Goal: Contribute content

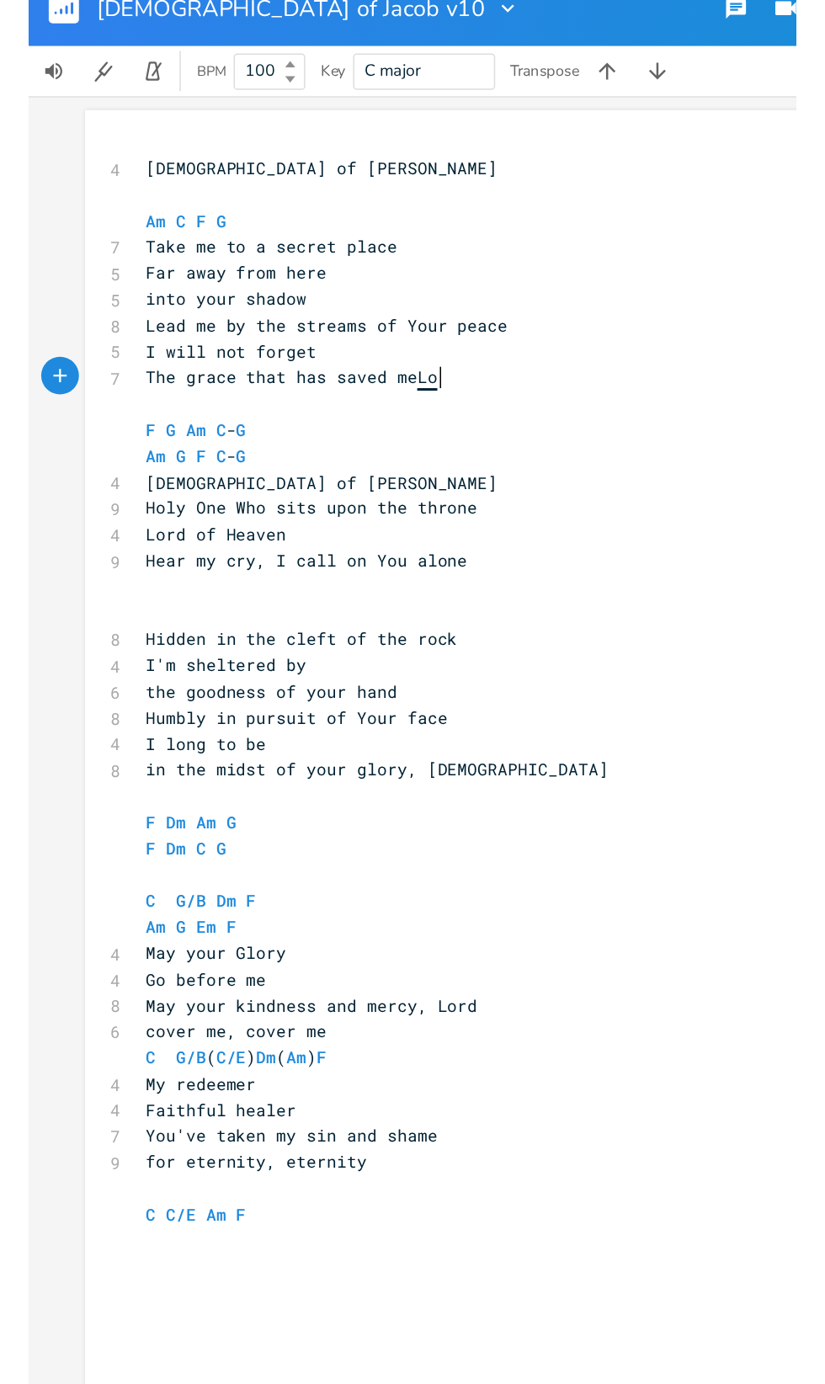
scroll to position [0, 362]
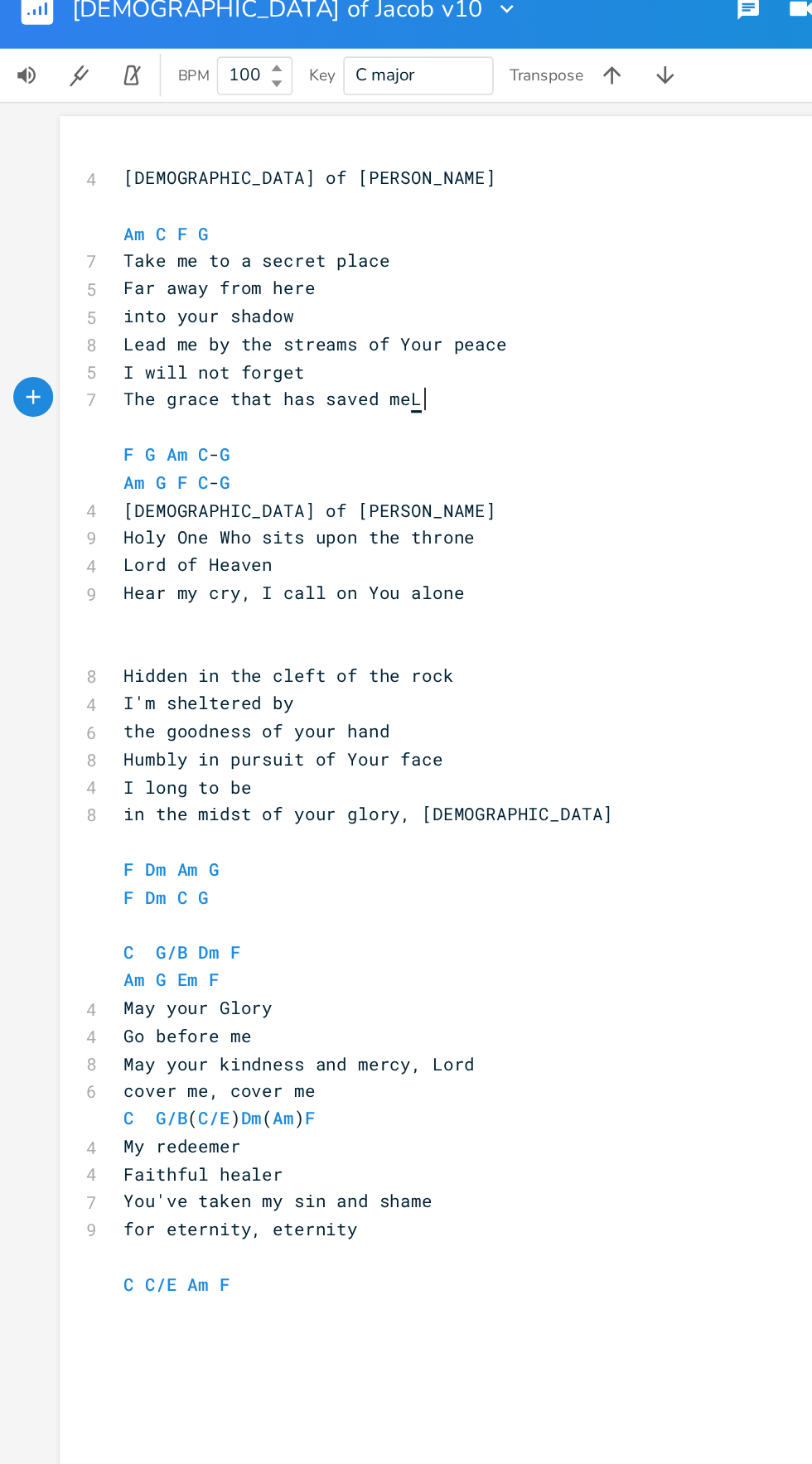
type textarea "grace that has saved me"
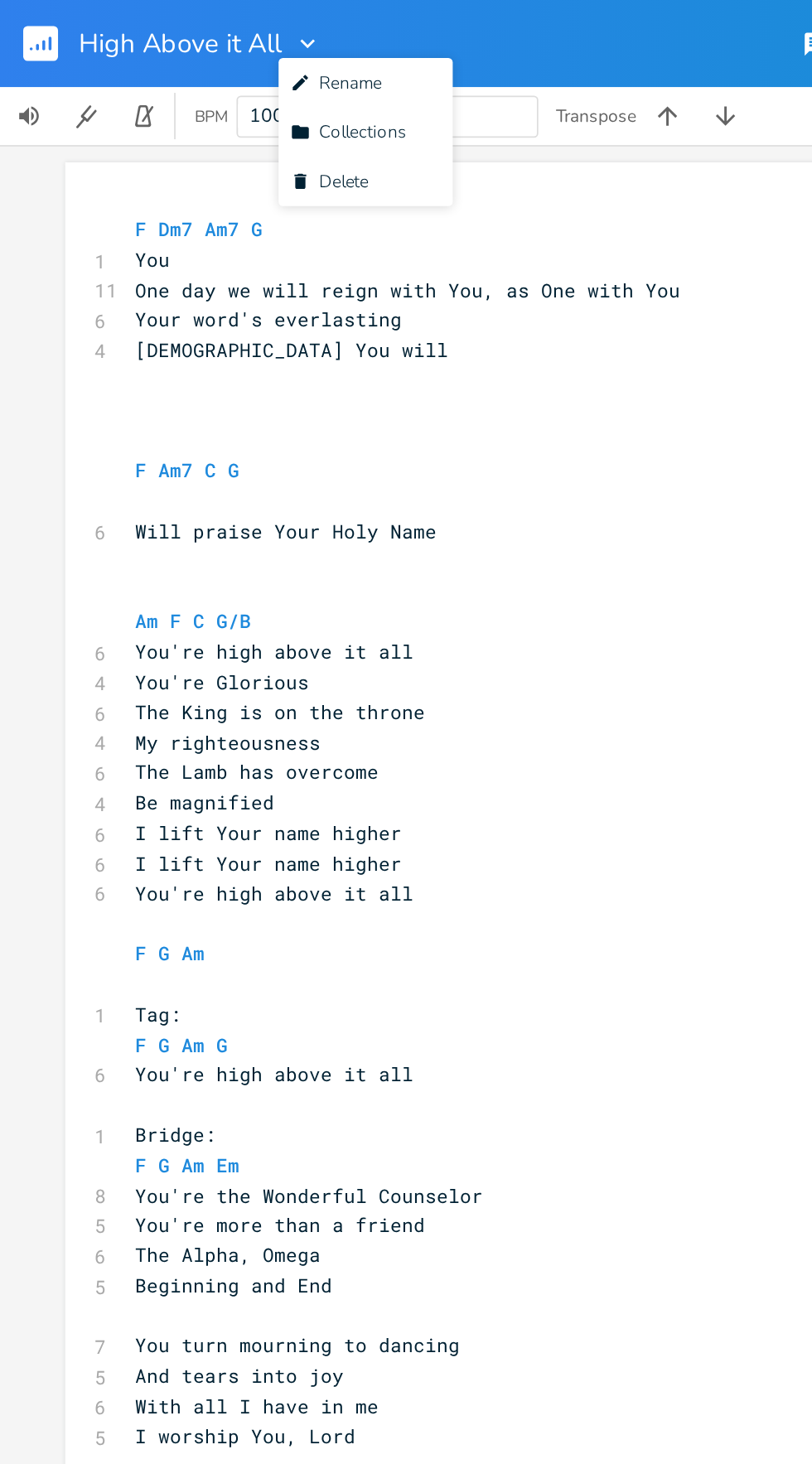
click at [18, 28] on icon "button" at bounding box center [19, 29] width 2 height 2
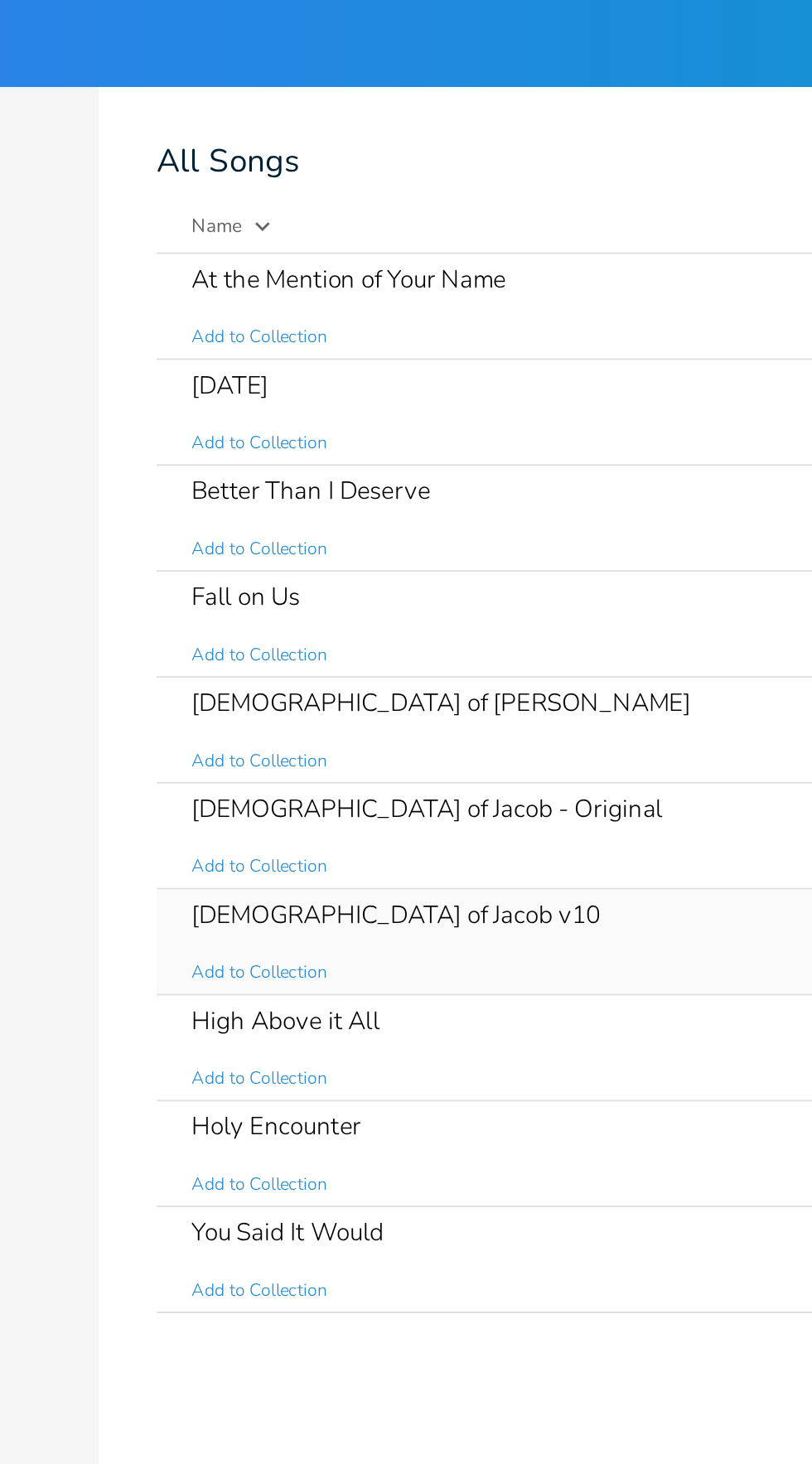
click at [289, 523] on div "[DEMOGRAPHIC_DATA] of Jacob v10" at bounding box center [368, 523] width 233 height 14
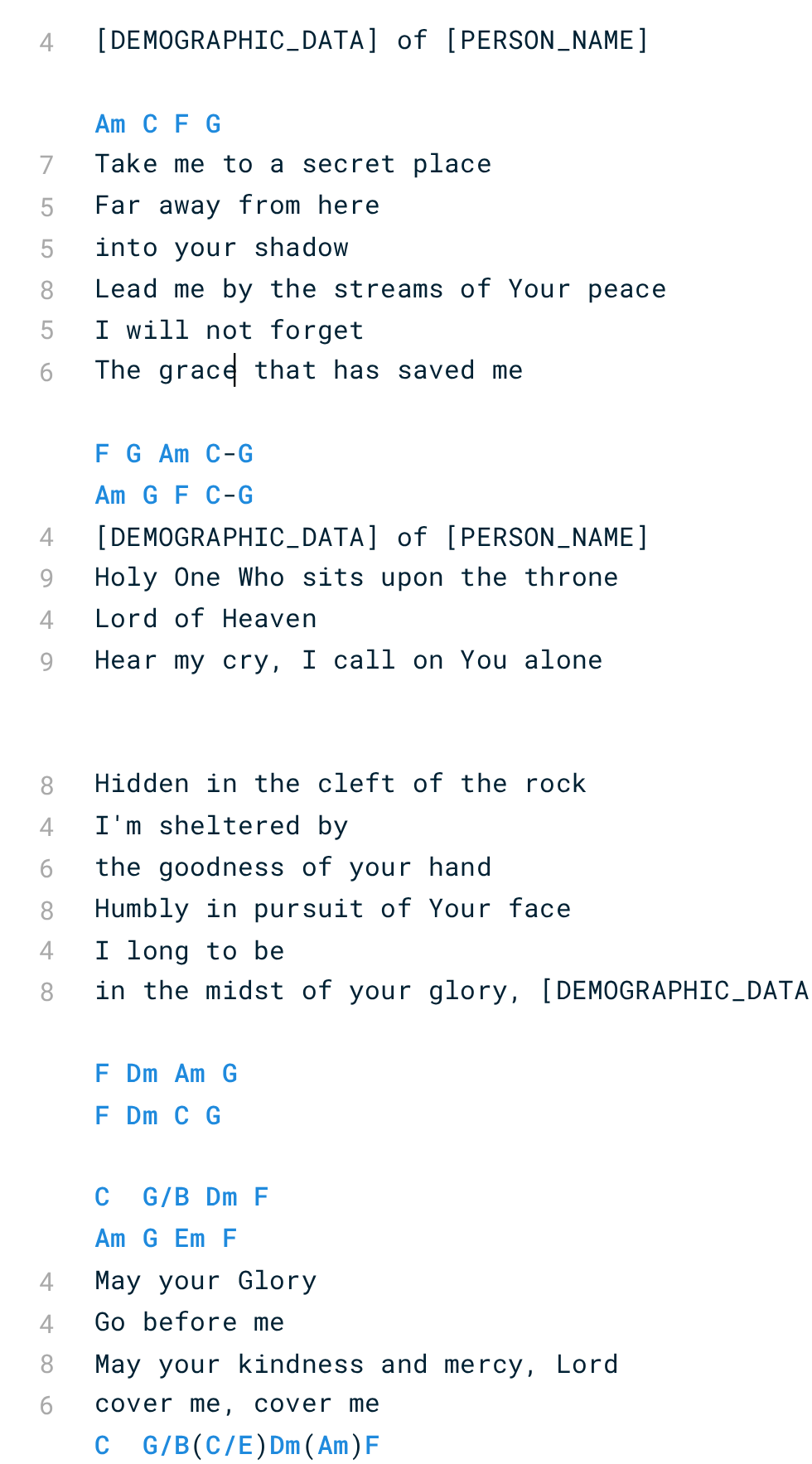
click at [90, 413] on pre "​" at bounding box center [349, 408] width 598 height 18
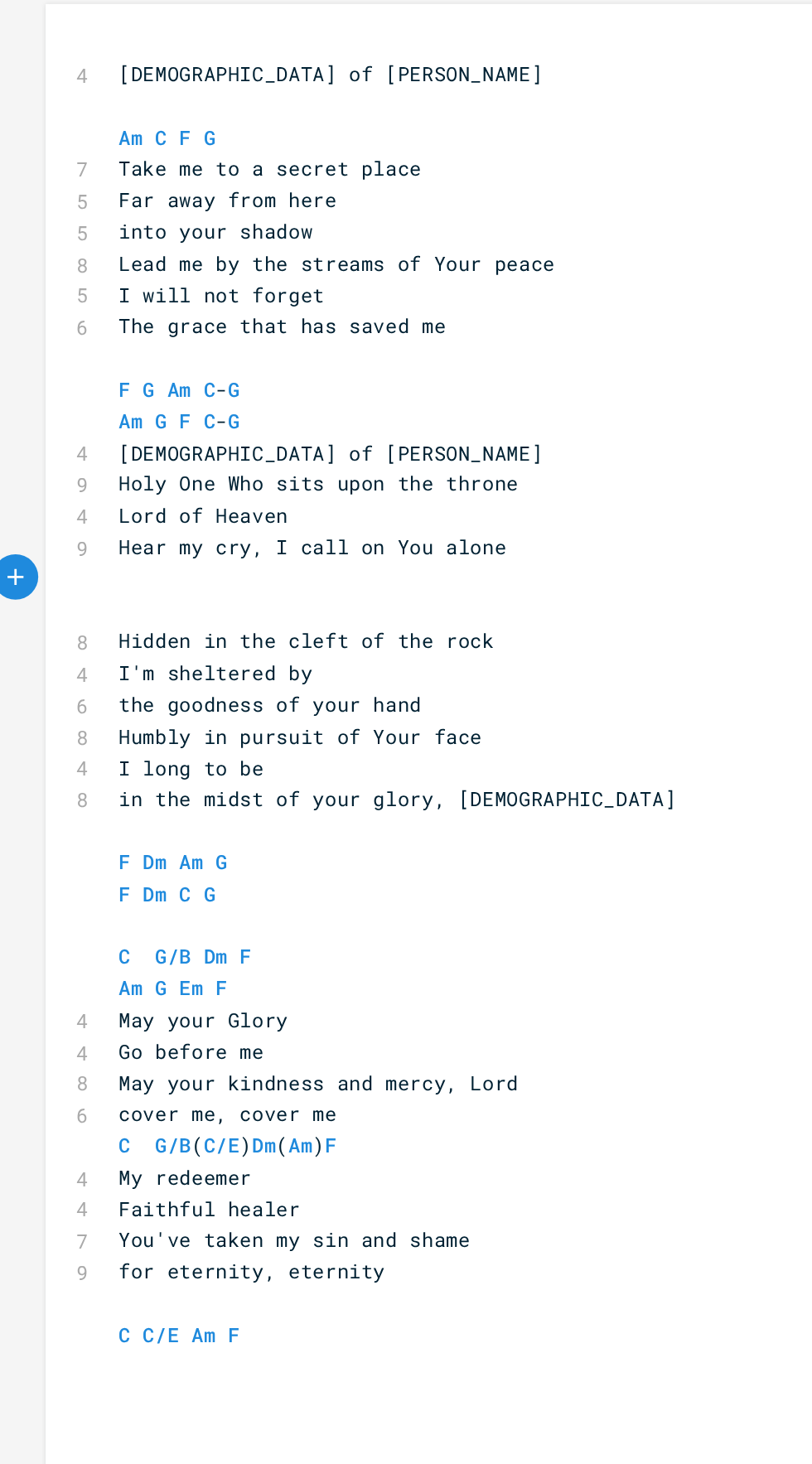
click at [156, 679] on span "May your kindness and mercy, Lord" at bounding box center [186, 682] width 219 height 15
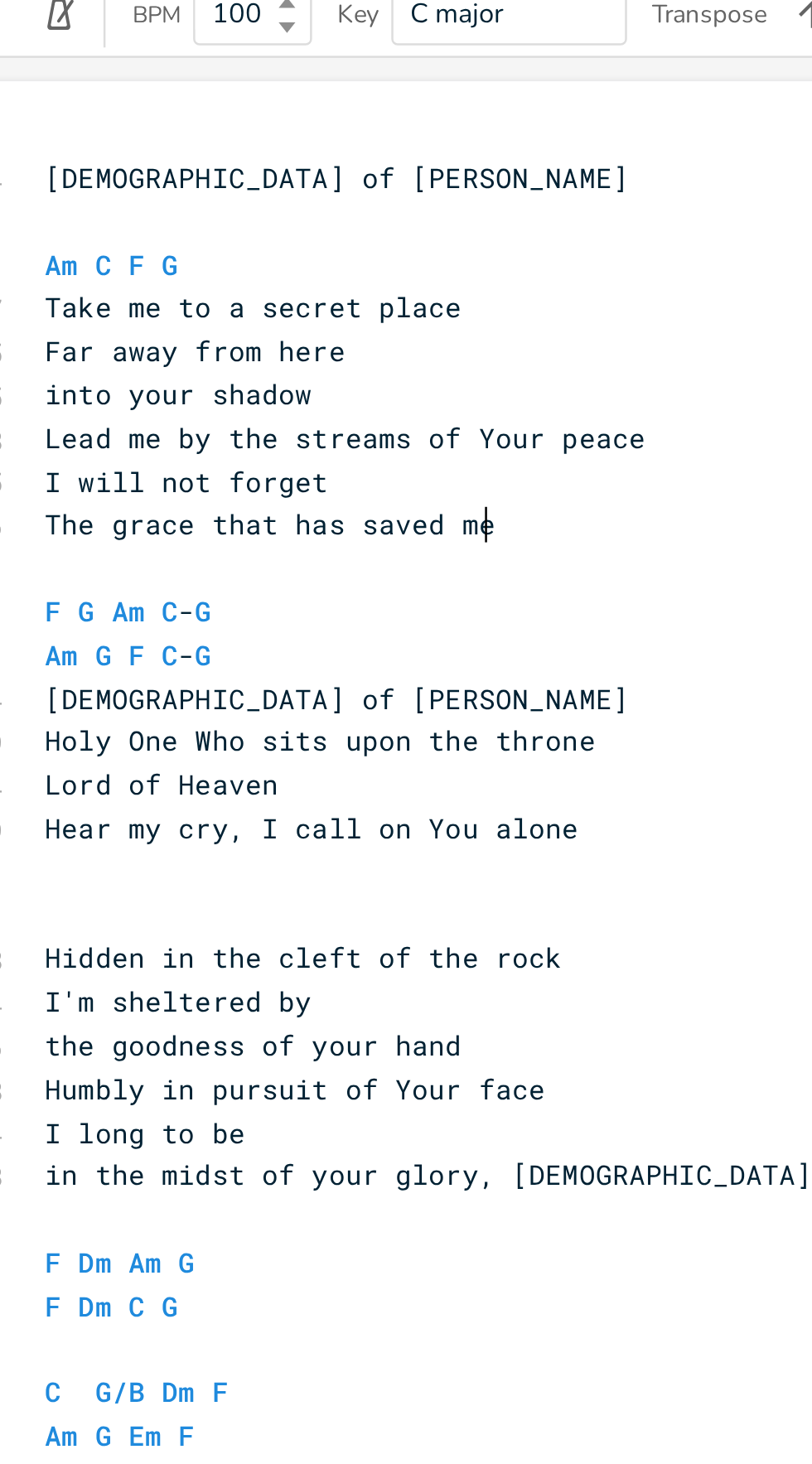
scroll to position [0, 2]
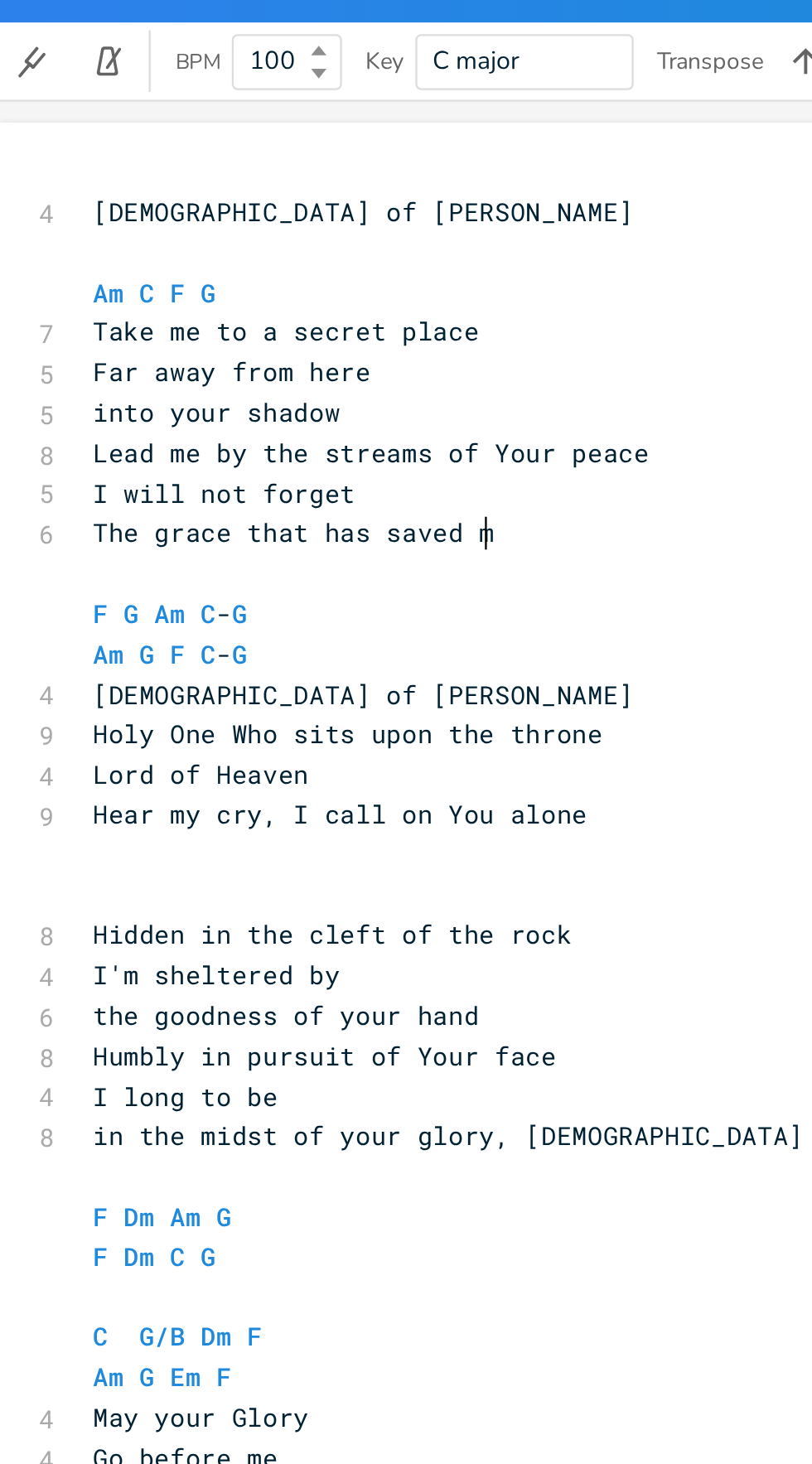
type textarea "g"
type textarea "Your grace and Your kindness"
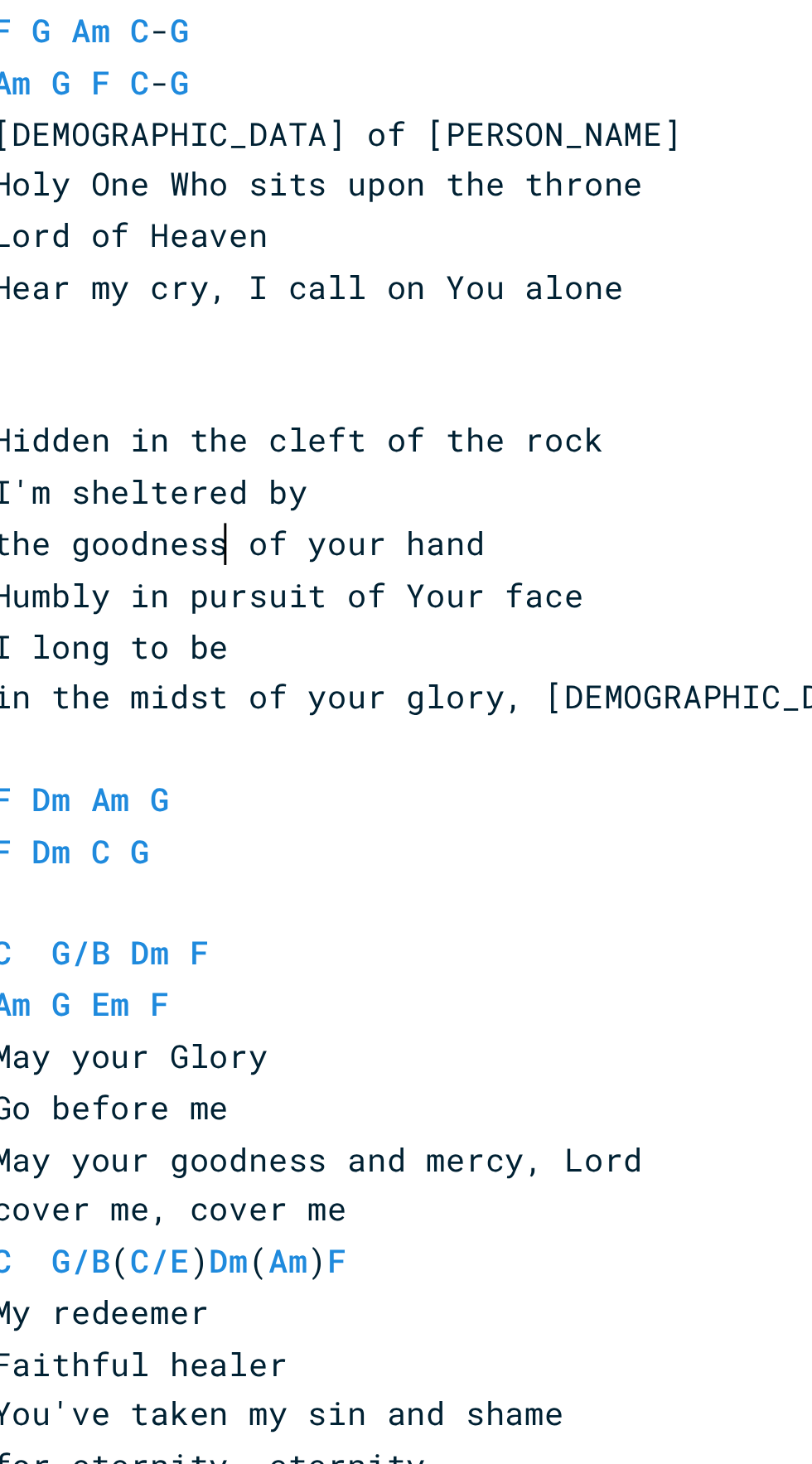
scroll to position [0, 2]
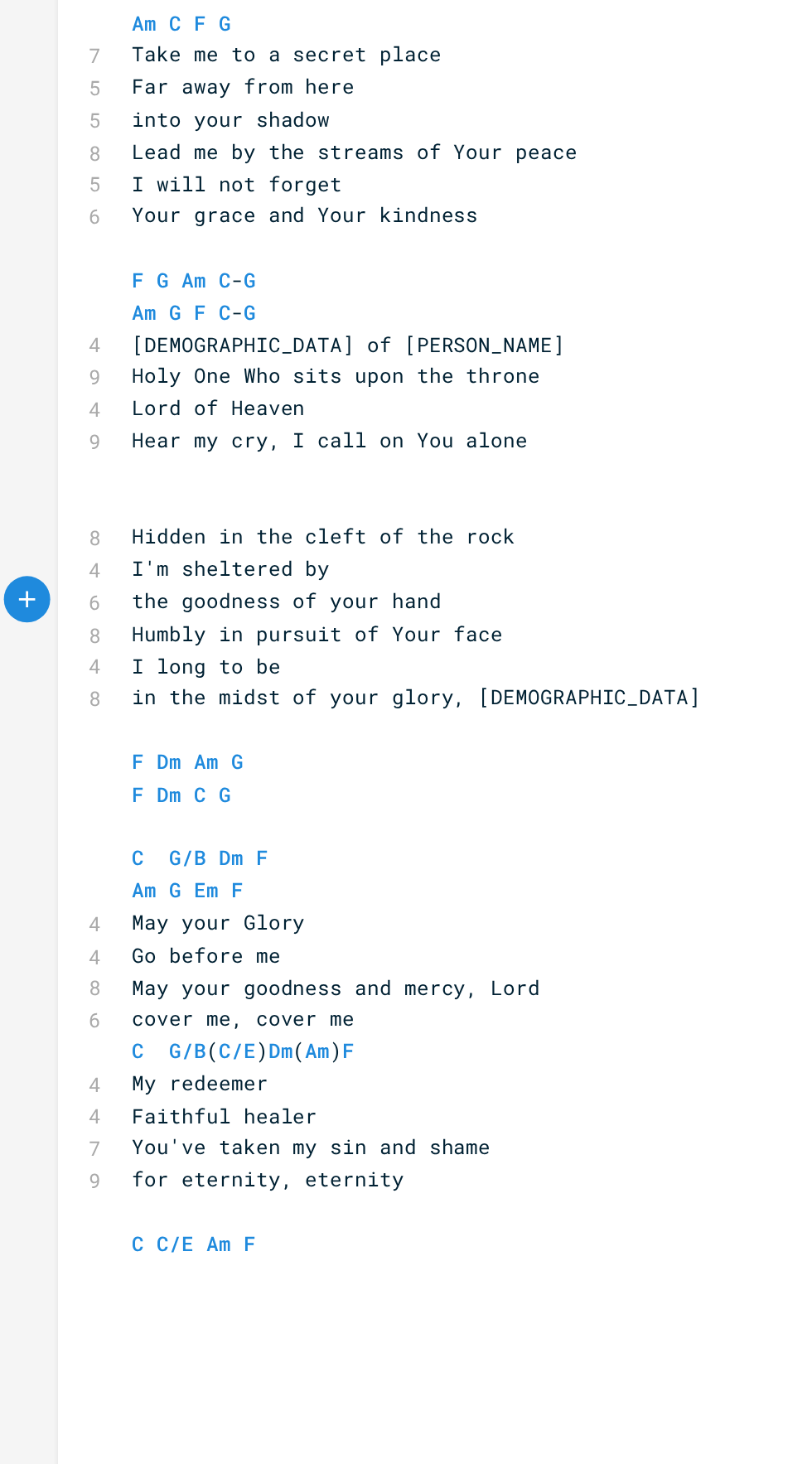
click at [153, 474] on span "the goodness of your hand" at bounding box center [158, 476] width 165 height 15
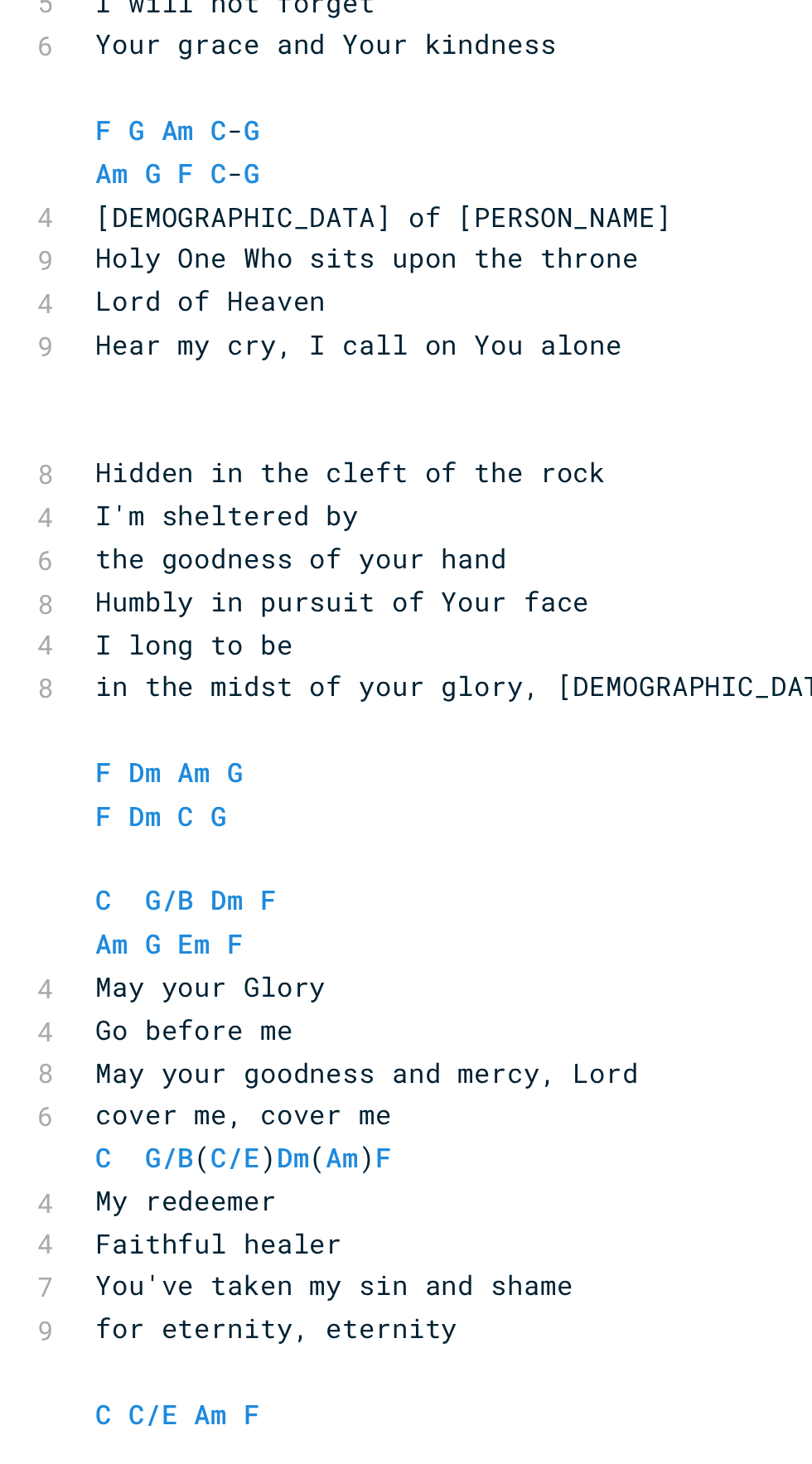
scroll to position [0, 1]
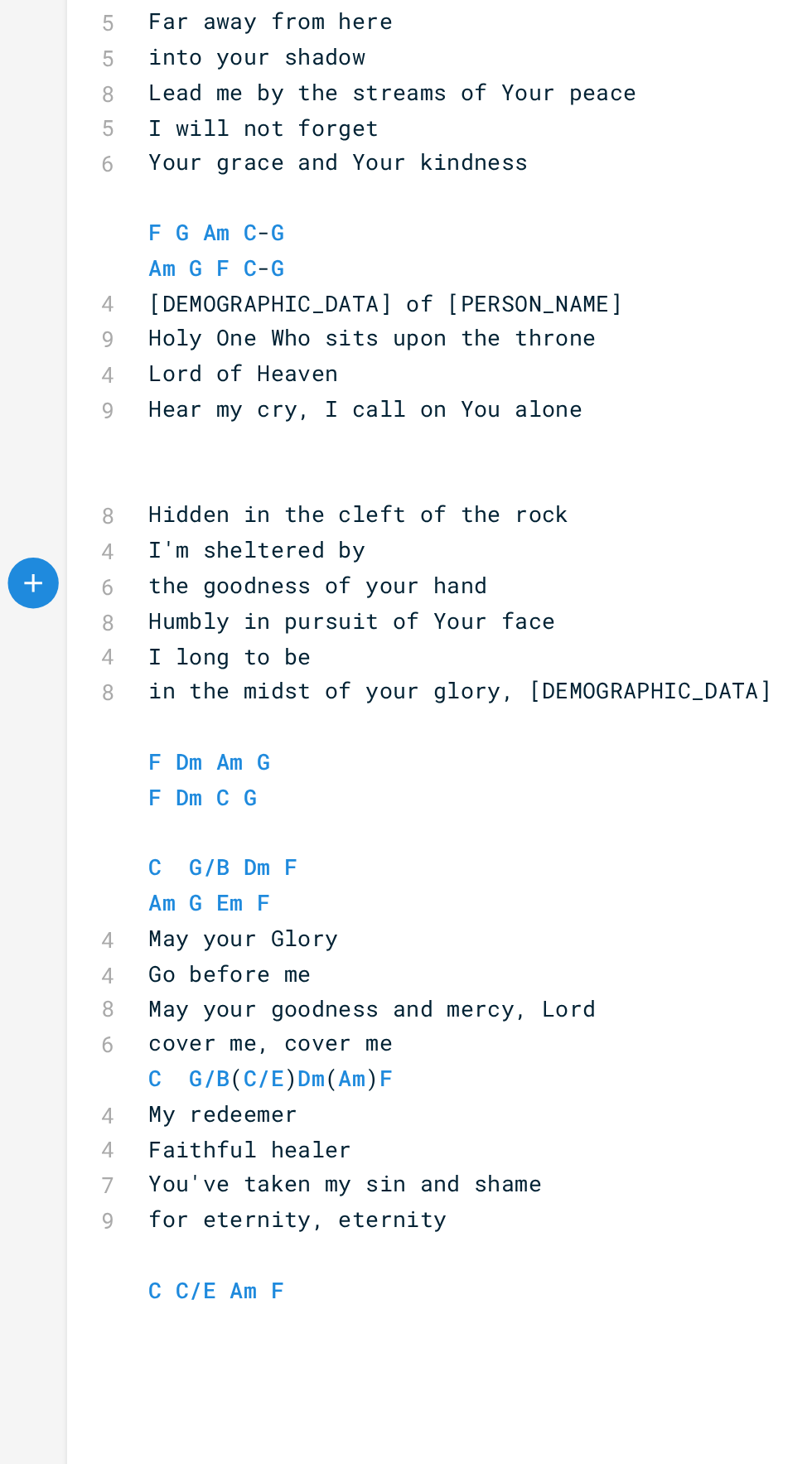
click at [145, 472] on span "the goodness of your hand" at bounding box center [158, 476] width 165 height 15
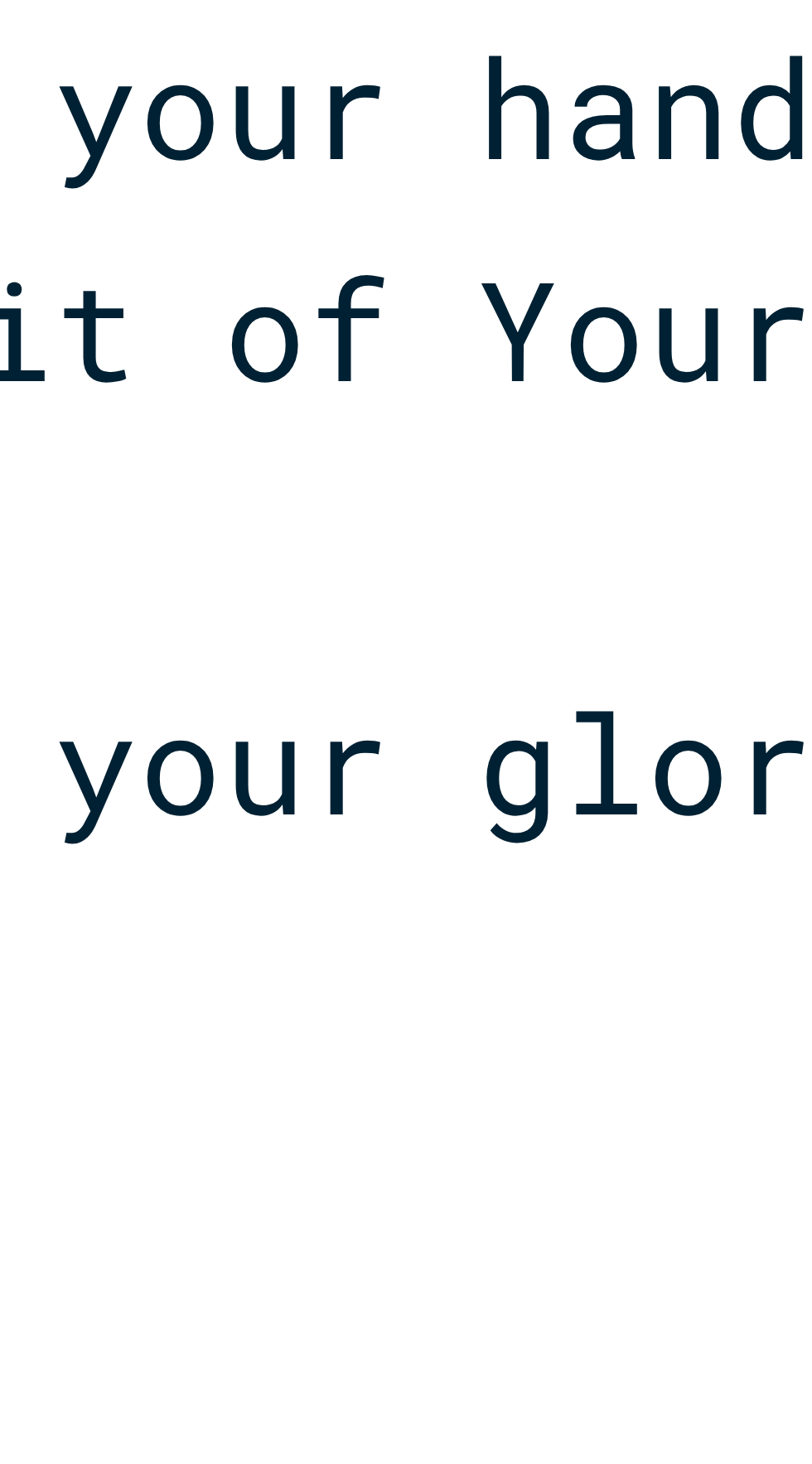
scroll to position [0, 0]
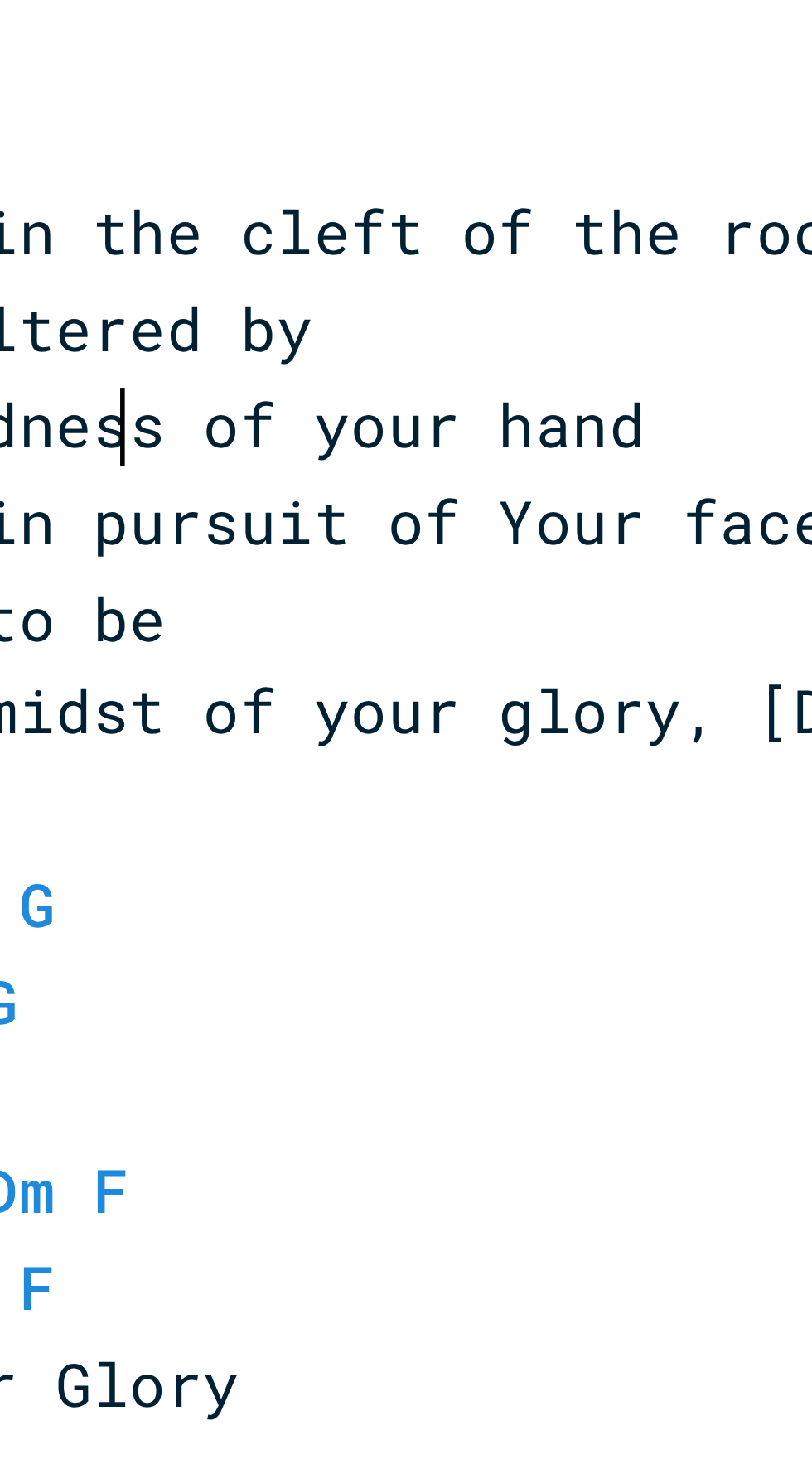
click at [148, 475] on span "the goodness of your hand" at bounding box center [159, 476] width 165 height 15
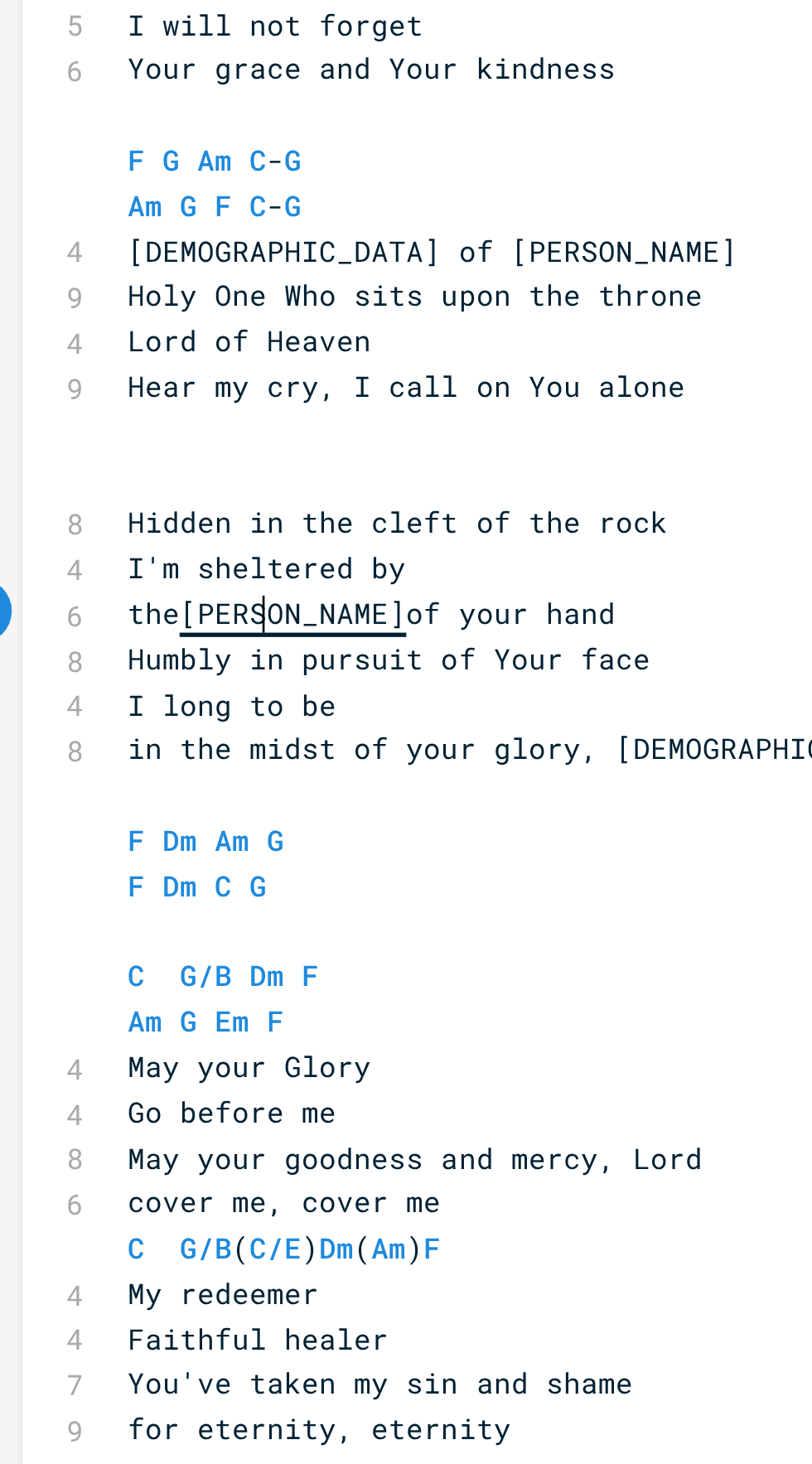
scroll to position [0, 86]
type textarea "power"
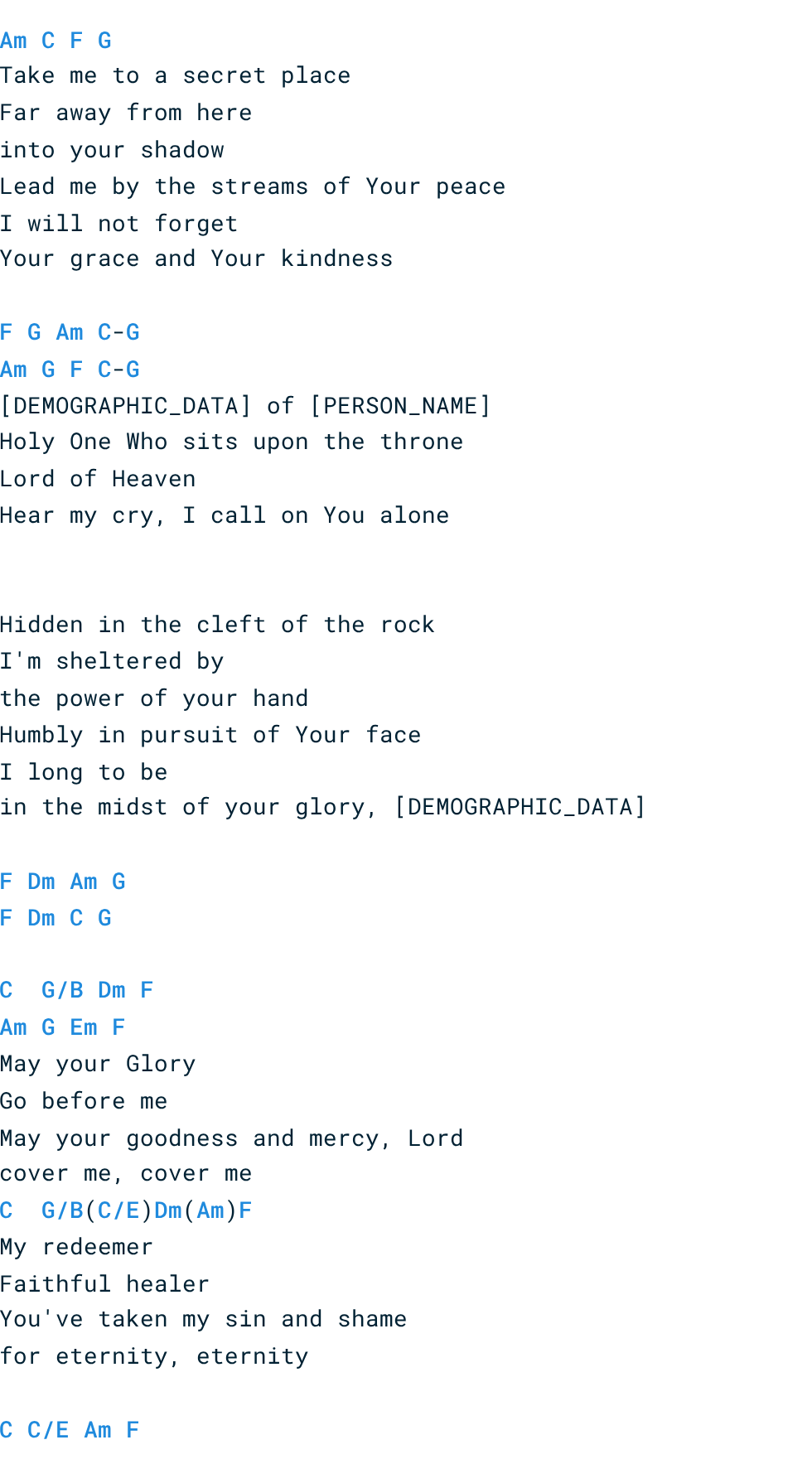
scroll to position [0, 0]
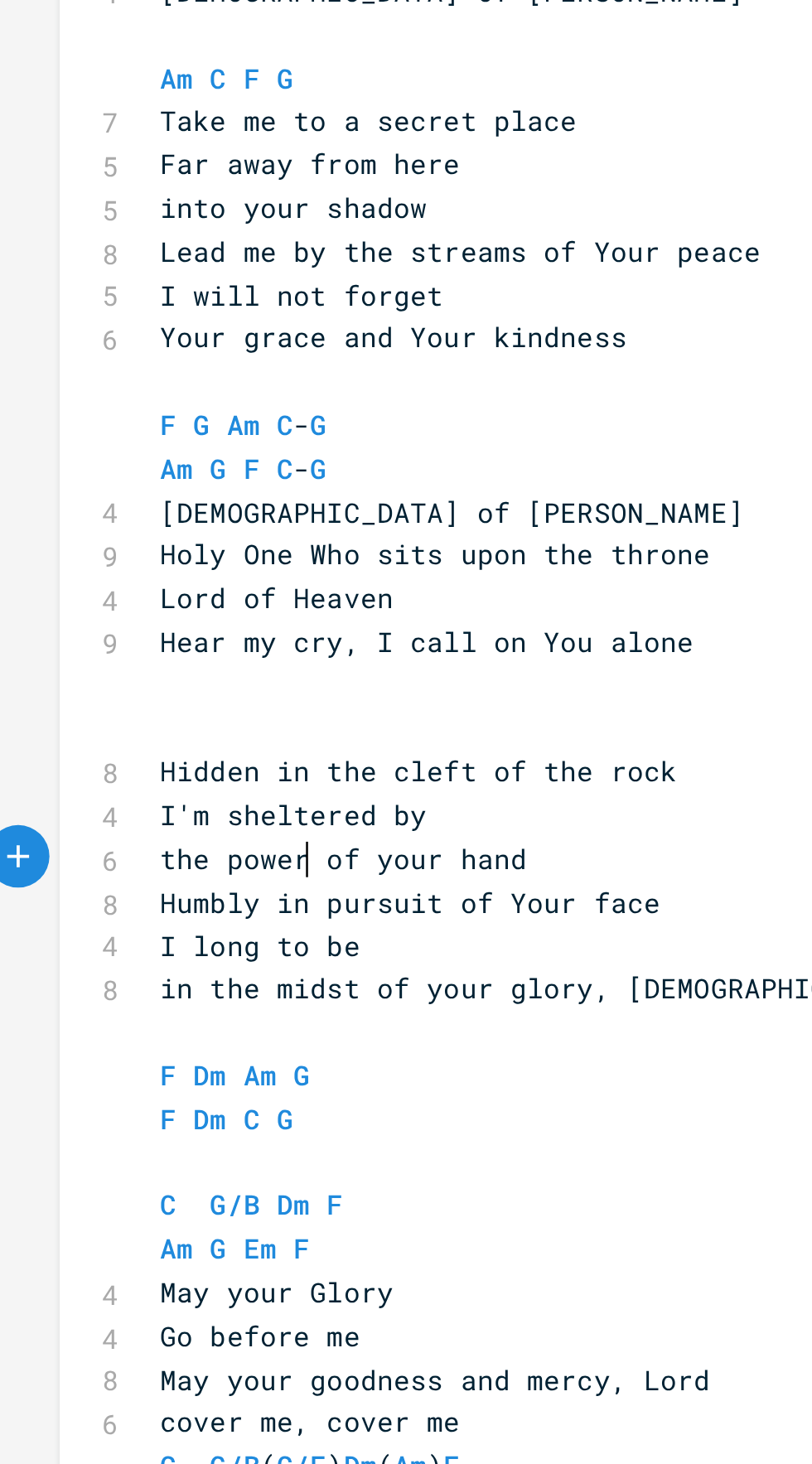
click at [132, 477] on span "the power of your hand" at bounding box center [150, 476] width 146 height 15
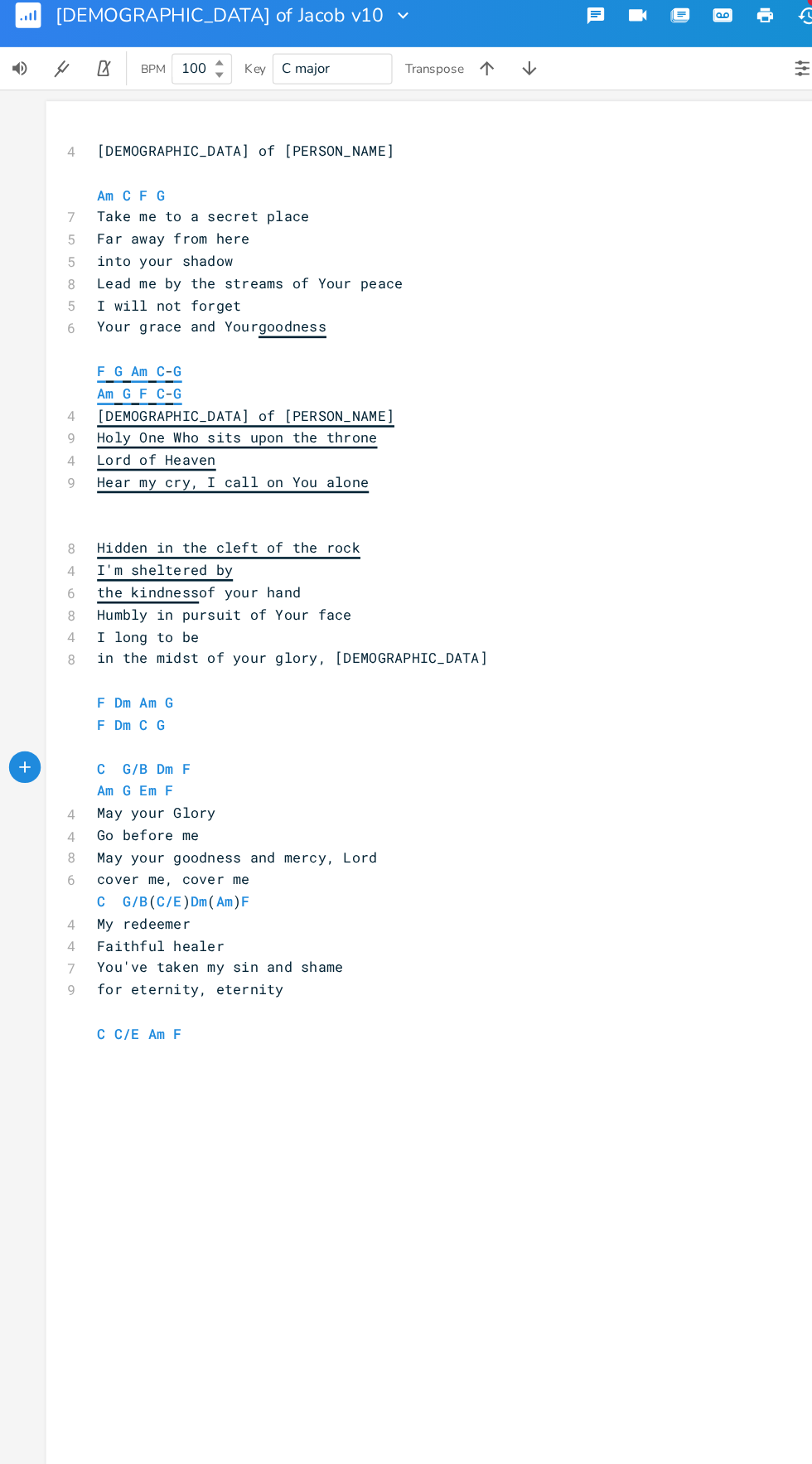
scroll to position [129, 0]
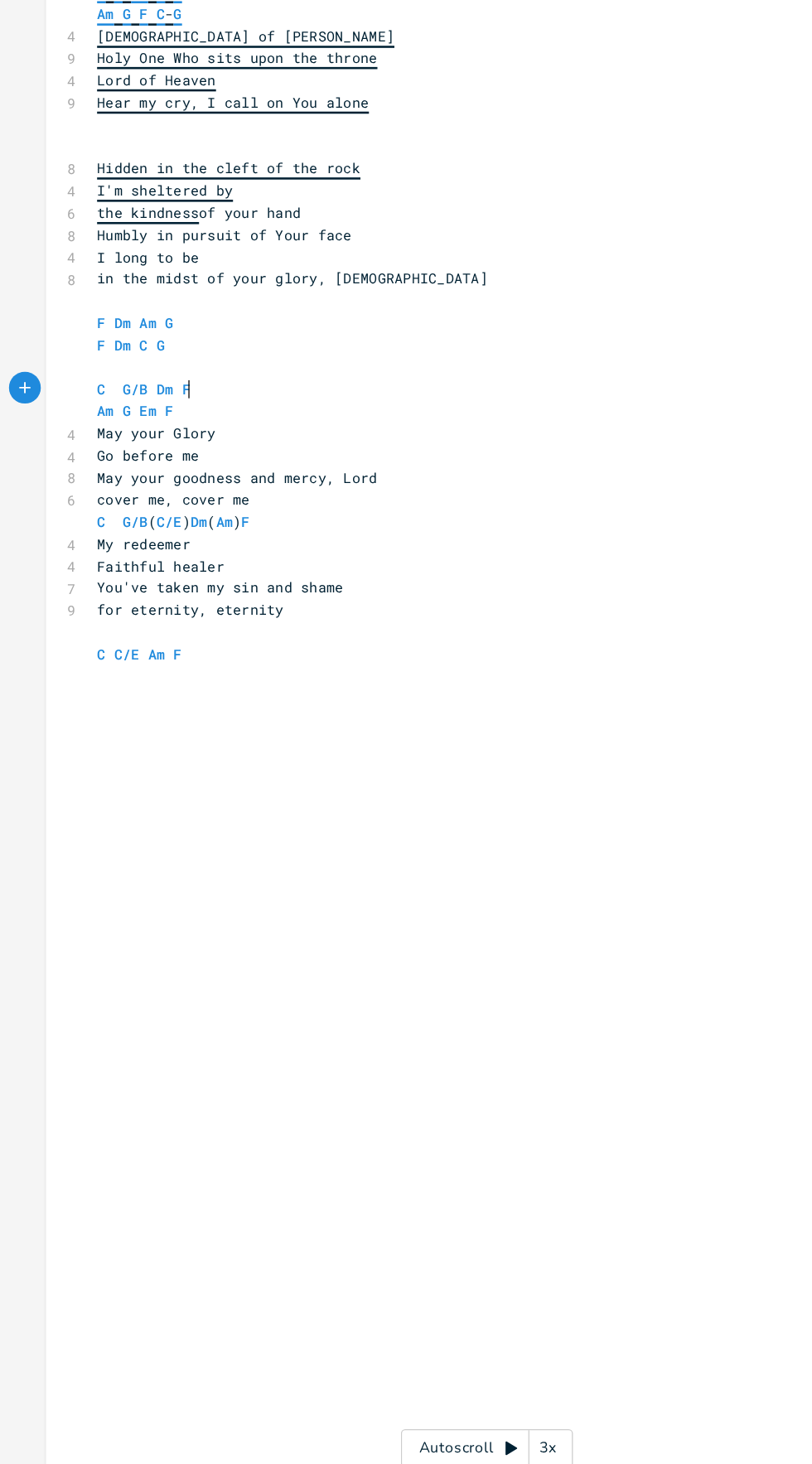
type textarea "goodnesskindness"
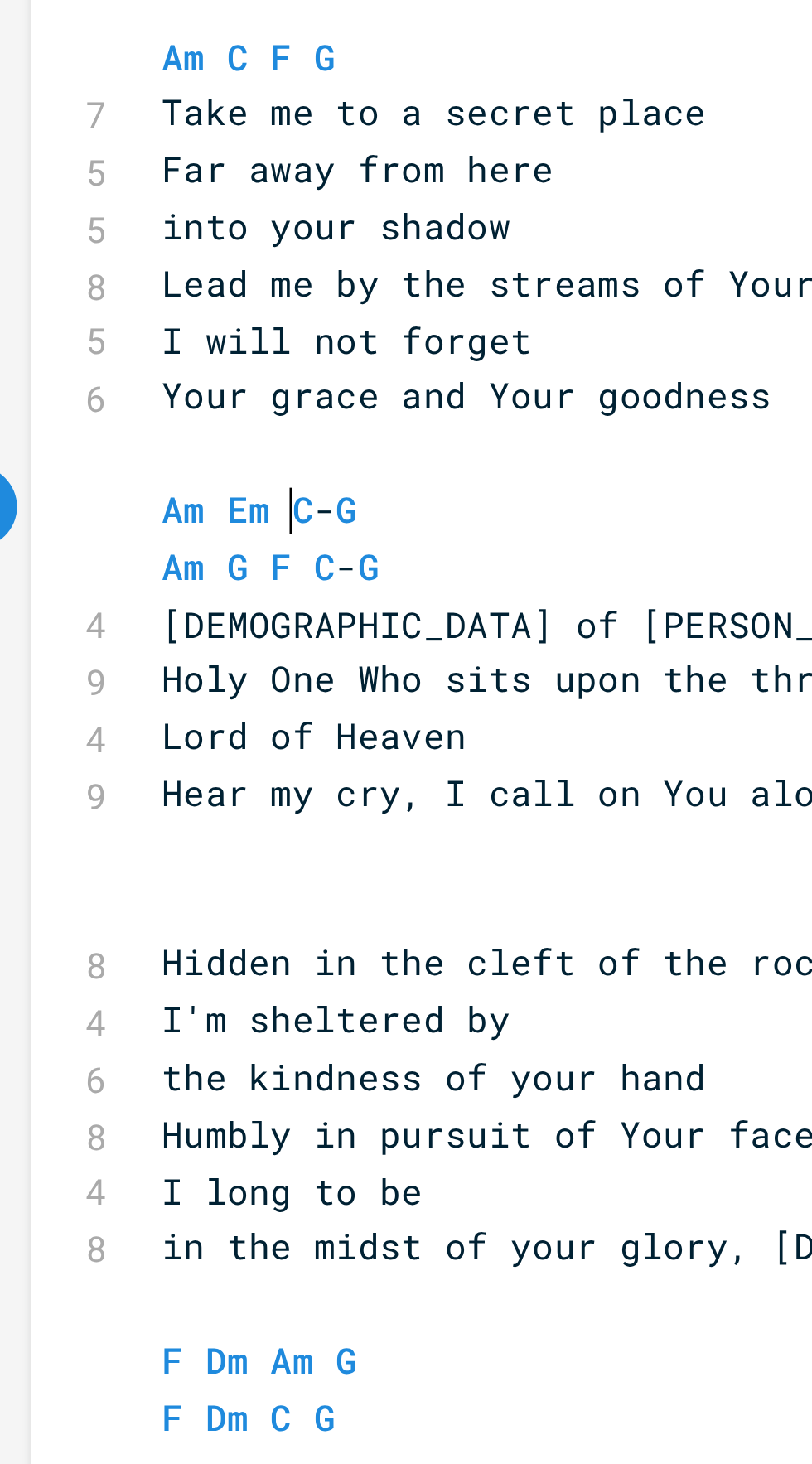
scroll to position [0, 107]
type textarea "Am Em F"
click at [123, 322] on span "G" at bounding box center [126, 321] width 7 height 16
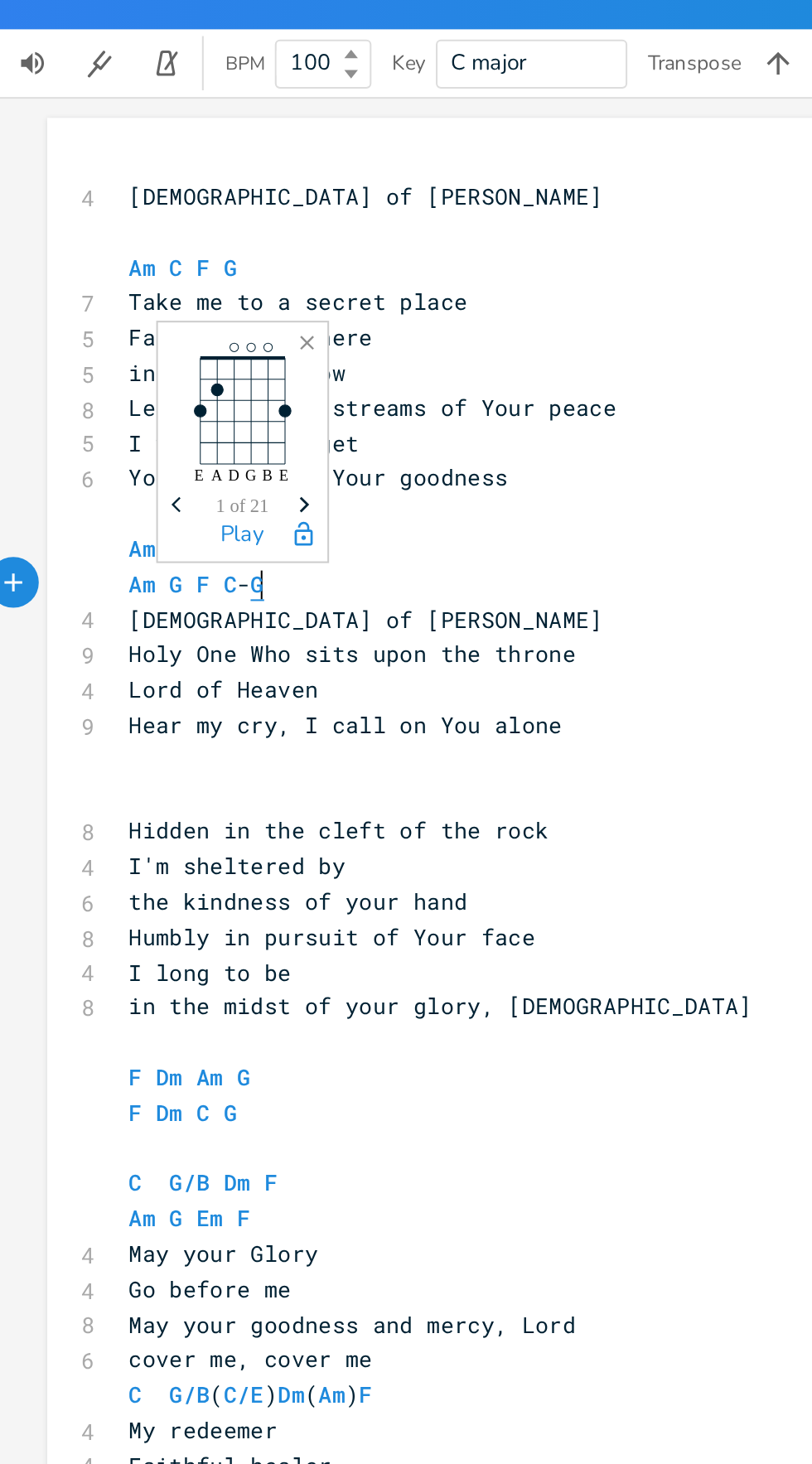
scroll to position [0, 13]
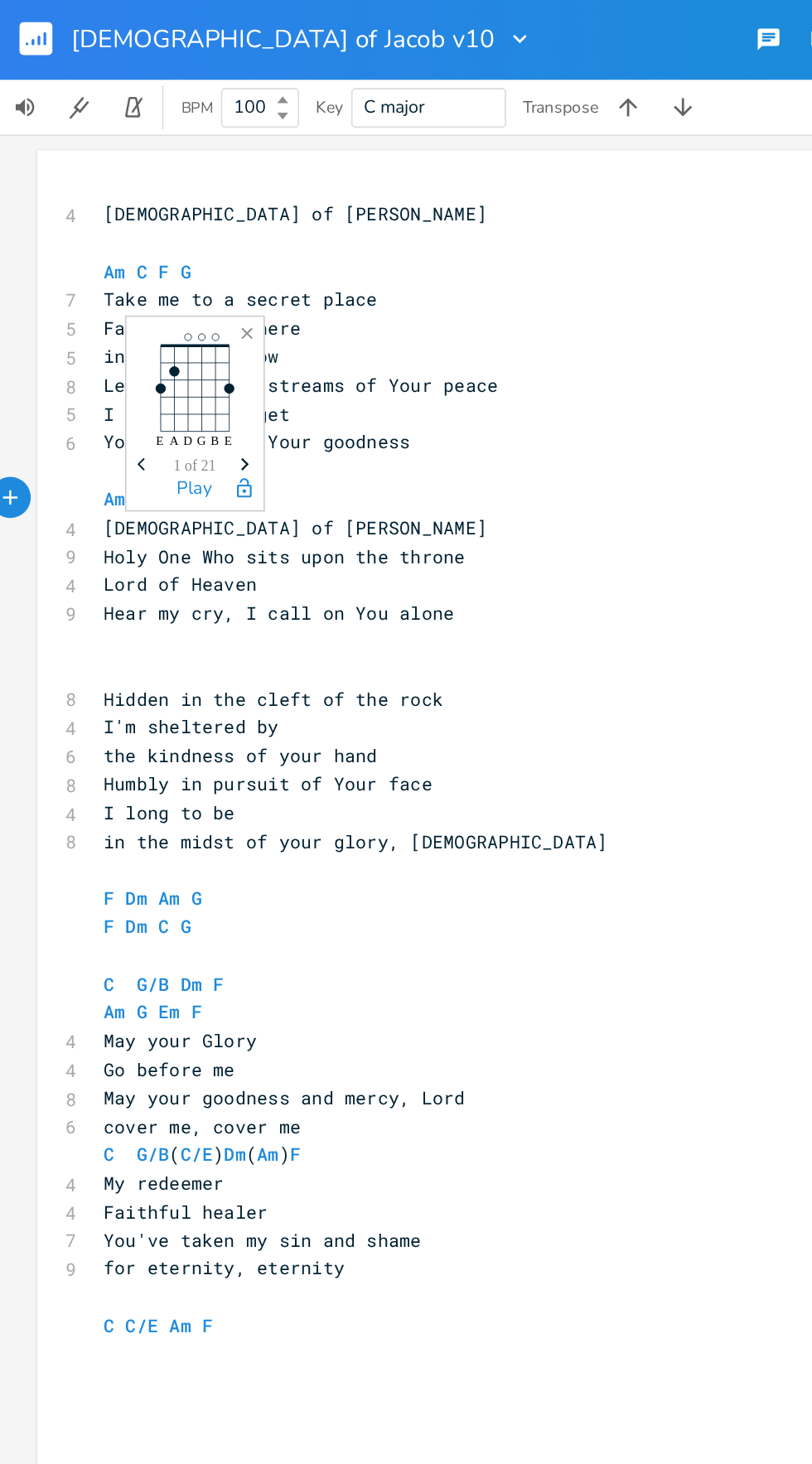
click at [414, 595] on pre "C G/B Dm F" at bounding box center [359, 598] width 598 height 18
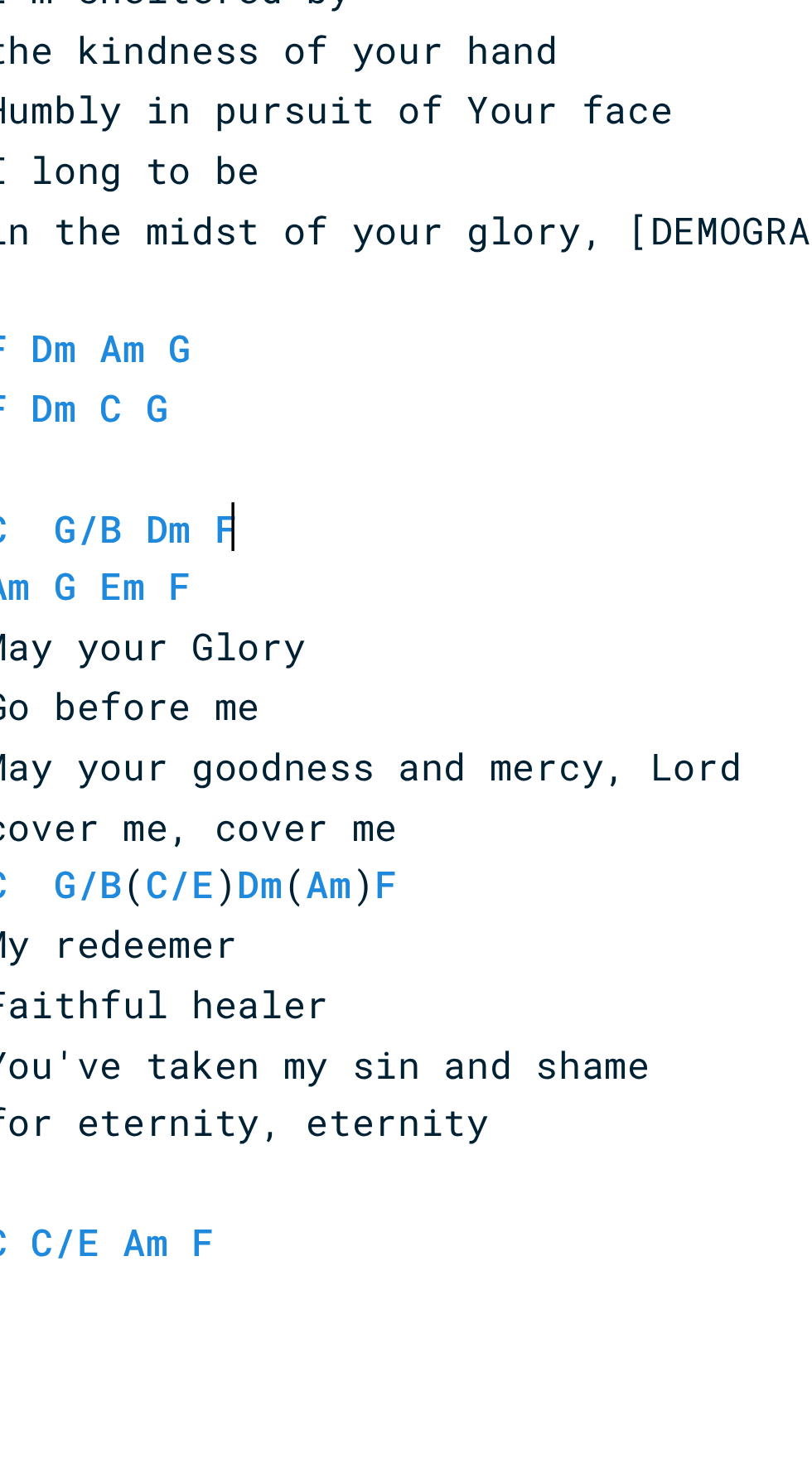
scroll to position [0, 13]
